Goal: Task Accomplishment & Management: Use online tool/utility

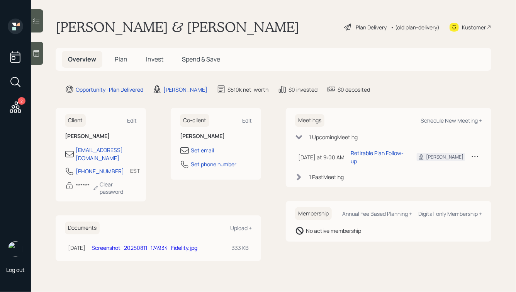
click at [356, 27] on div "Plan Delivery" at bounding box center [371, 27] width 31 height 8
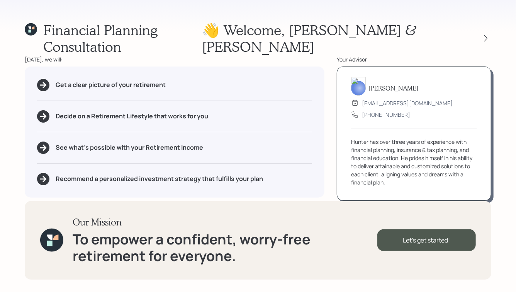
click at [37, 29] on icon at bounding box center [31, 29] width 12 height 12
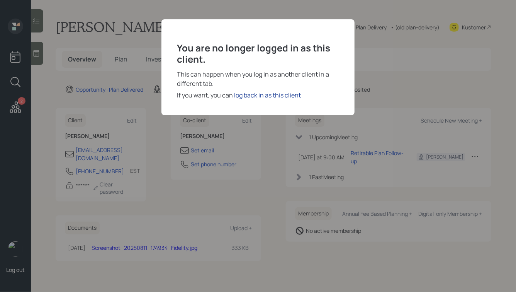
click at [266, 96] on div "log back in as this client" at bounding box center [267, 94] width 67 height 9
